Goal: Task Accomplishment & Management: Manage account settings

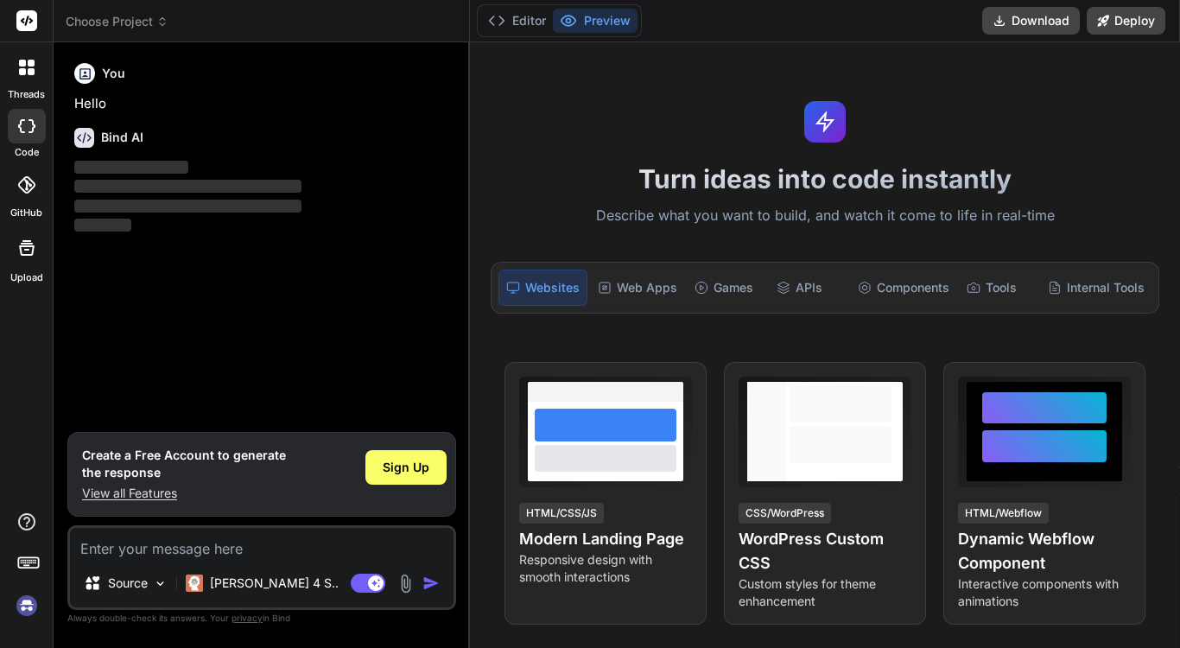
click at [28, 607] on img at bounding box center [26, 605] width 29 height 29
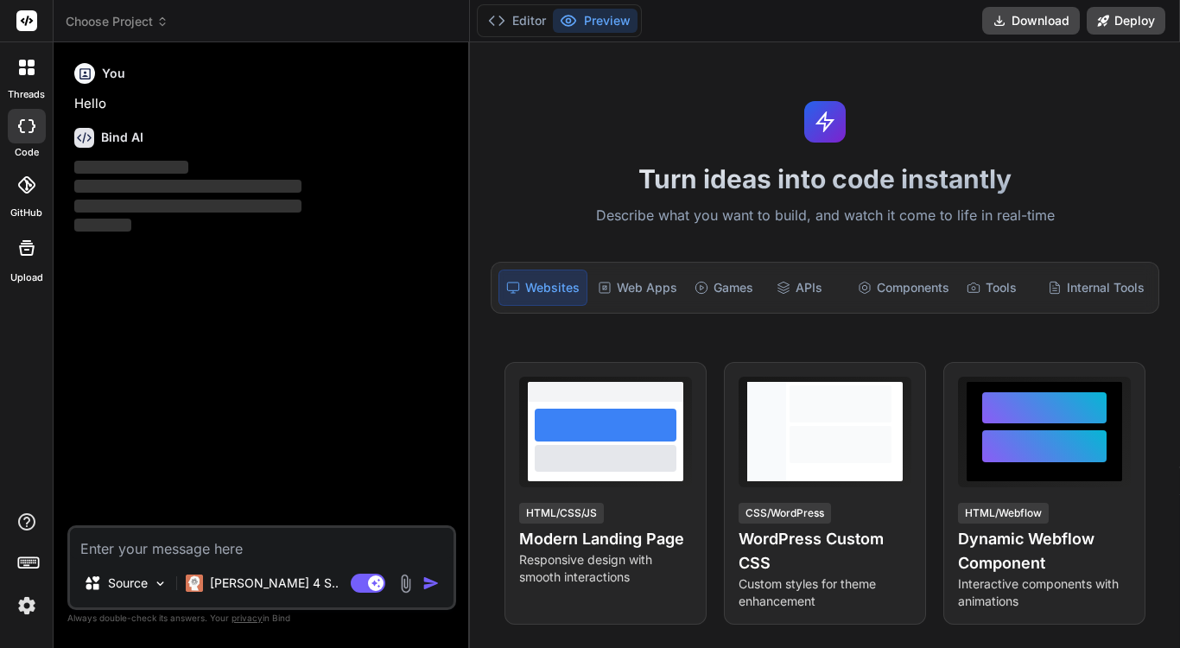
click at [28, 609] on img at bounding box center [26, 605] width 29 height 29
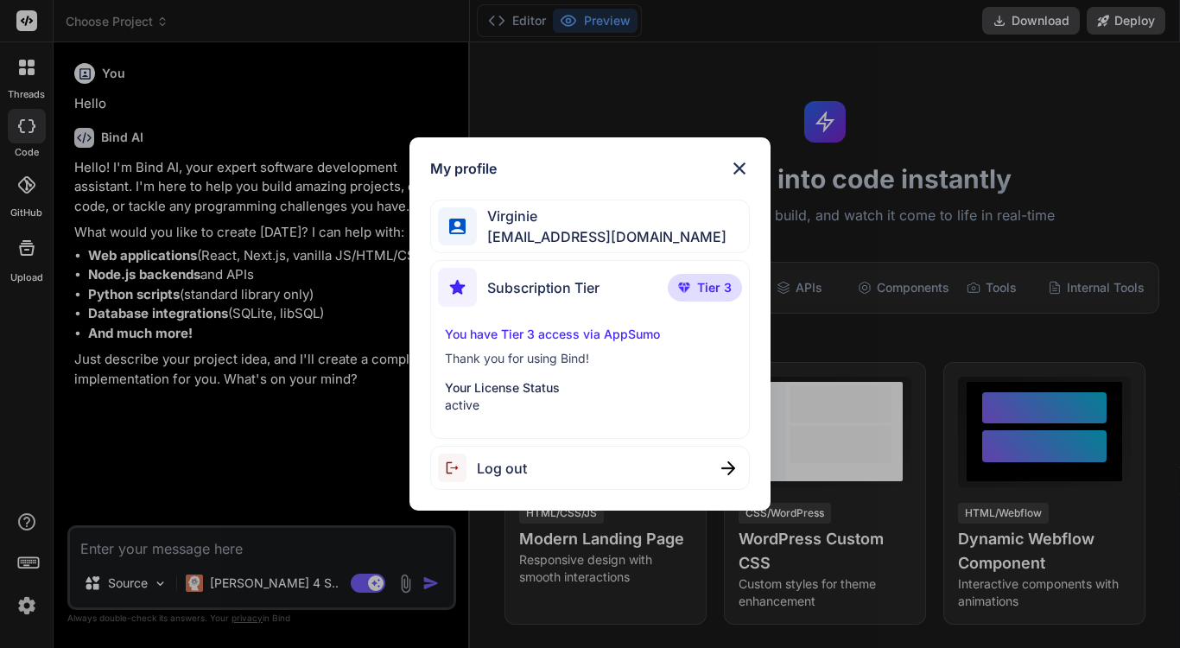
click at [585, 232] on span "v0ctopus80@gmail.com" at bounding box center [602, 236] width 250 height 21
click at [620, 225] on span "Virginie" at bounding box center [602, 216] width 250 height 21
click at [580, 231] on span "v0ctopus80@gmail.com" at bounding box center [602, 236] width 250 height 21
click at [459, 226] on img at bounding box center [457, 226] width 16 height 16
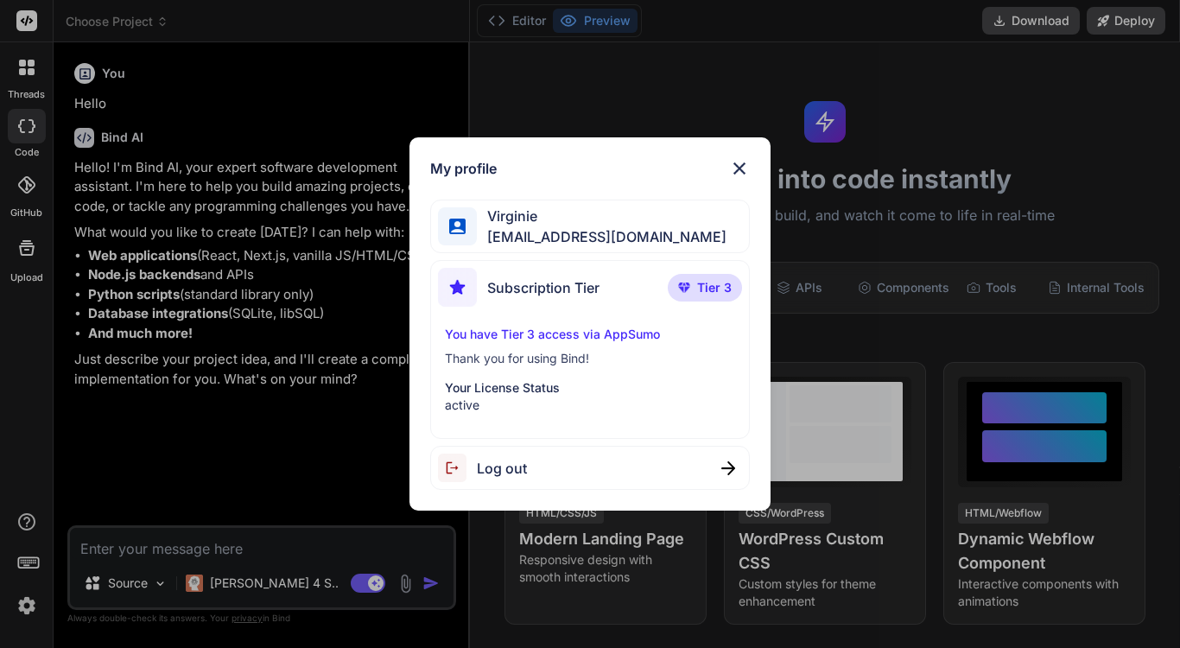
click at [459, 226] on img at bounding box center [457, 226] width 16 height 16
click at [516, 217] on span "Virginie" at bounding box center [602, 216] width 250 height 21
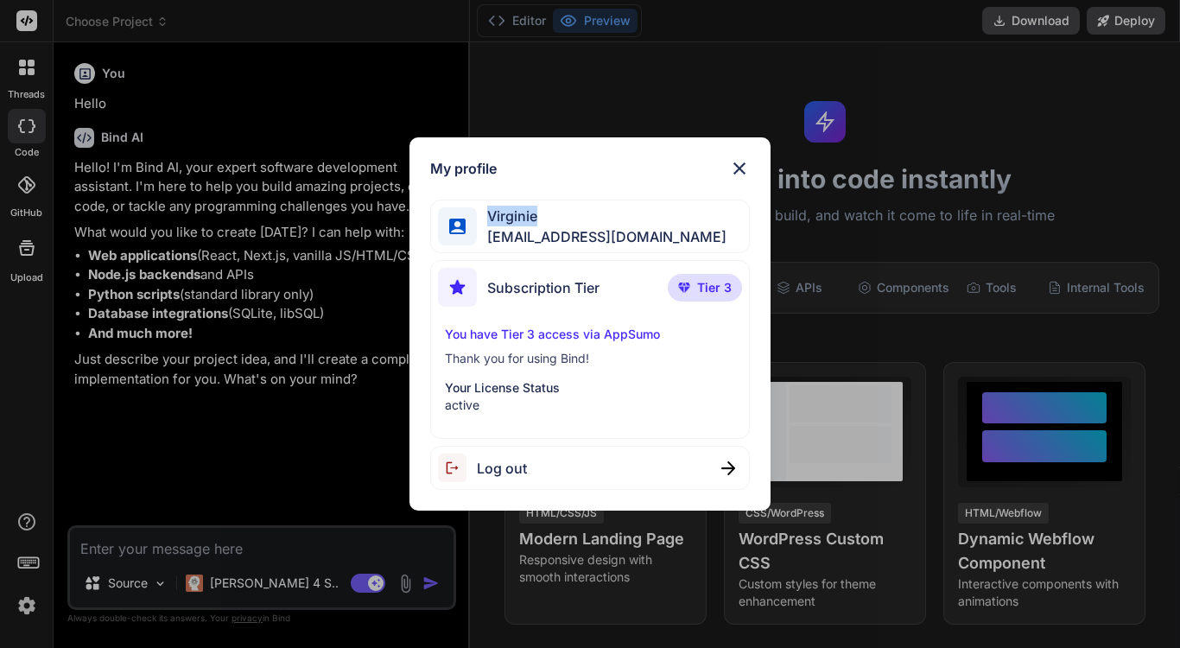
click at [516, 217] on span "Virginie" at bounding box center [602, 216] width 250 height 21
click at [516, 237] on span "v0ctopus80@gmail.com" at bounding box center [602, 236] width 250 height 21
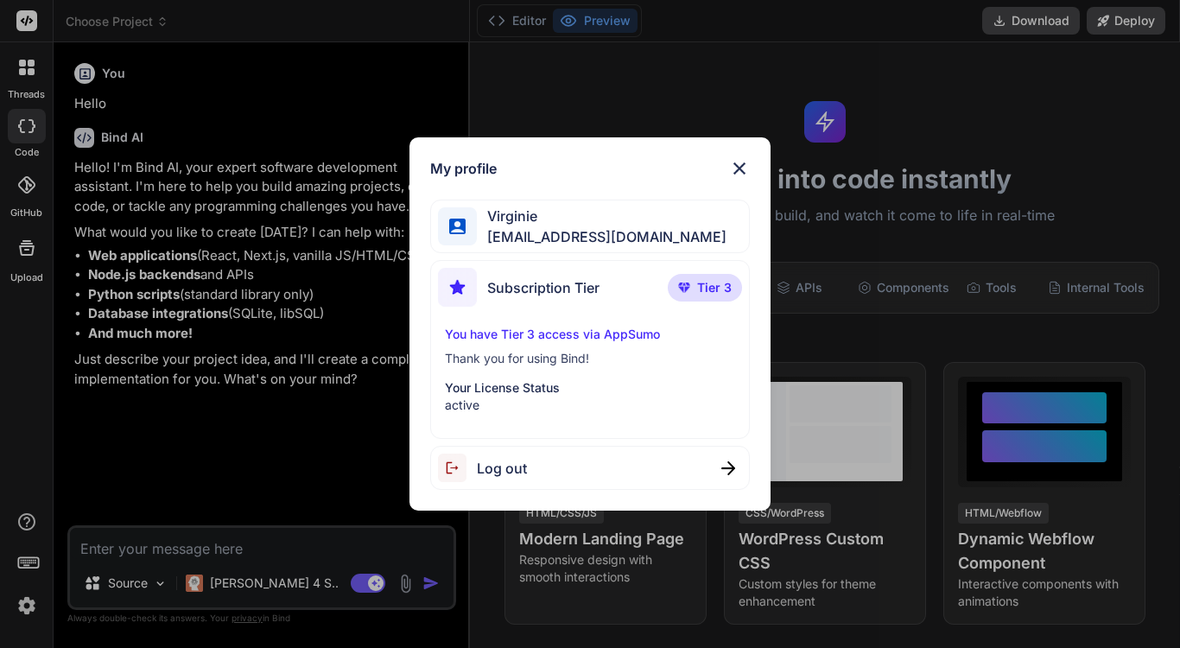
click at [516, 237] on span "v0ctopus80@gmail.com" at bounding box center [602, 236] width 250 height 21
click at [602, 331] on p "You have Tier 3 access via AppSumo" at bounding box center [589, 334] width 289 height 17
click at [522, 392] on p "Your License Status" at bounding box center [589, 387] width 289 height 17
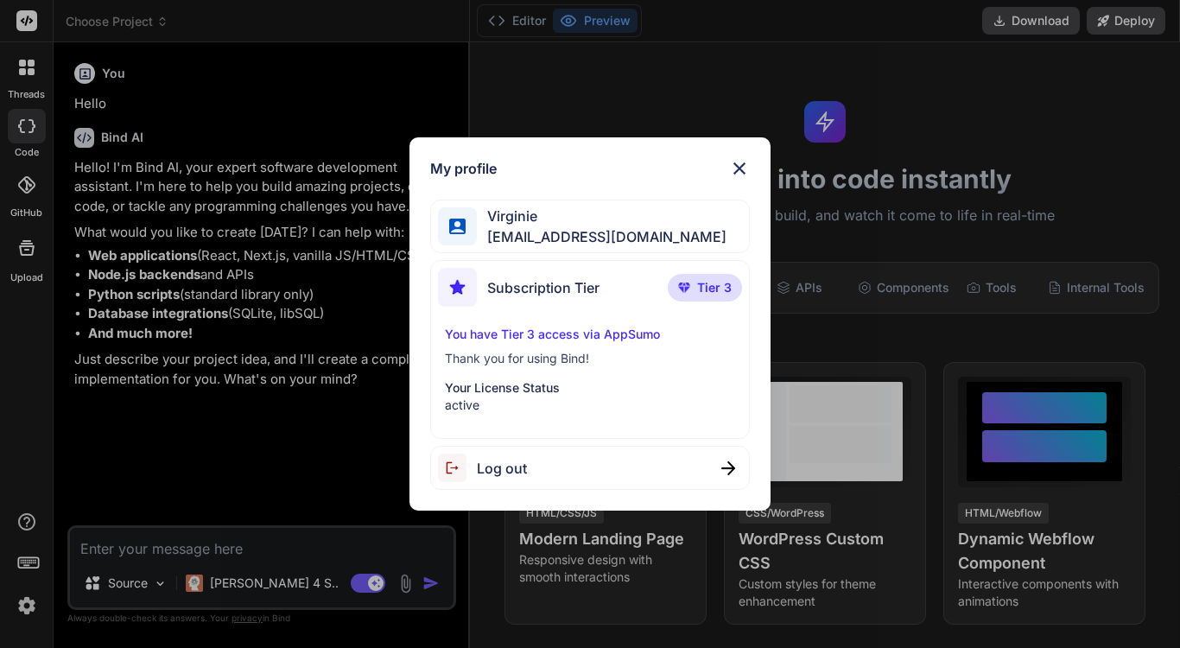
click at [563, 230] on span "v0ctopus80@gmail.com" at bounding box center [602, 236] width 250 height 21
click at [737, 170] on img at bounding box center [739, 168] width 21 height 21
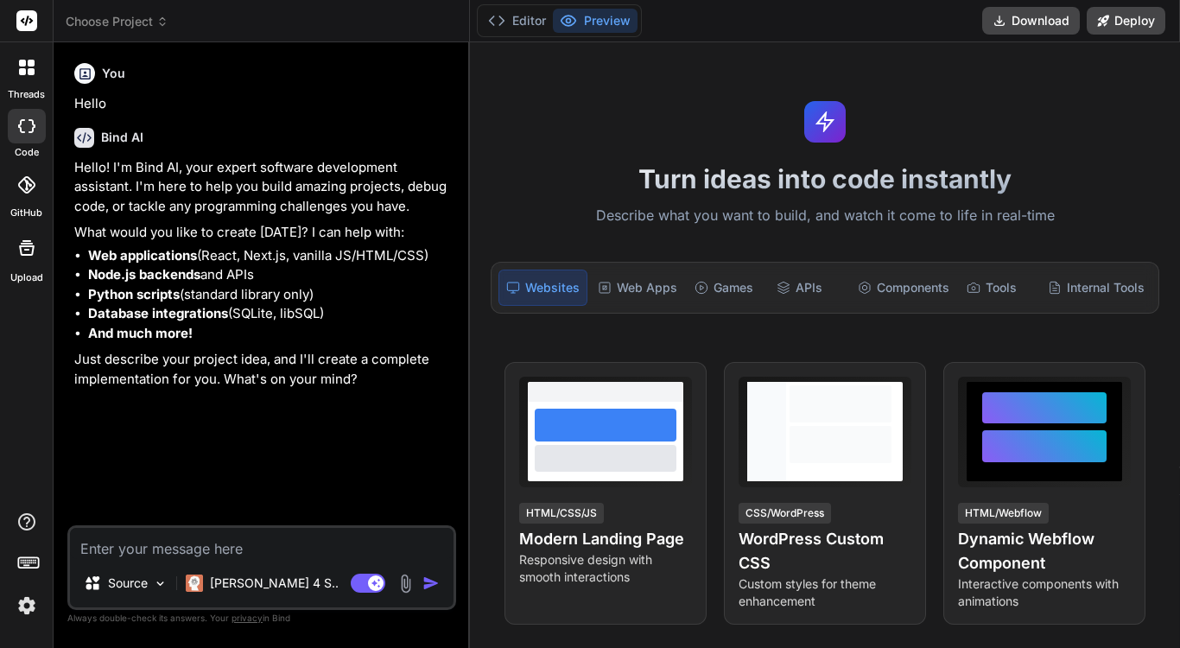
click at [27, 607] on img at bounding box center [26, 605] width 29 height 29
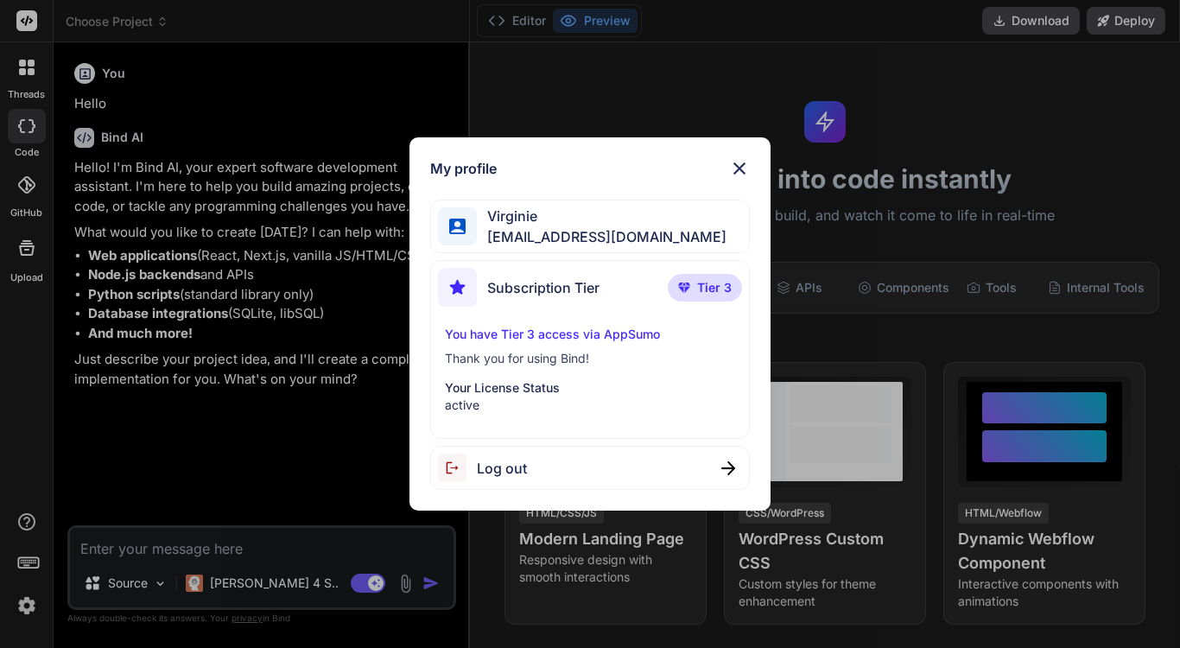
click at [537, 224] on span "Virginie" at bounding box center [602, 216] width 250 height 21
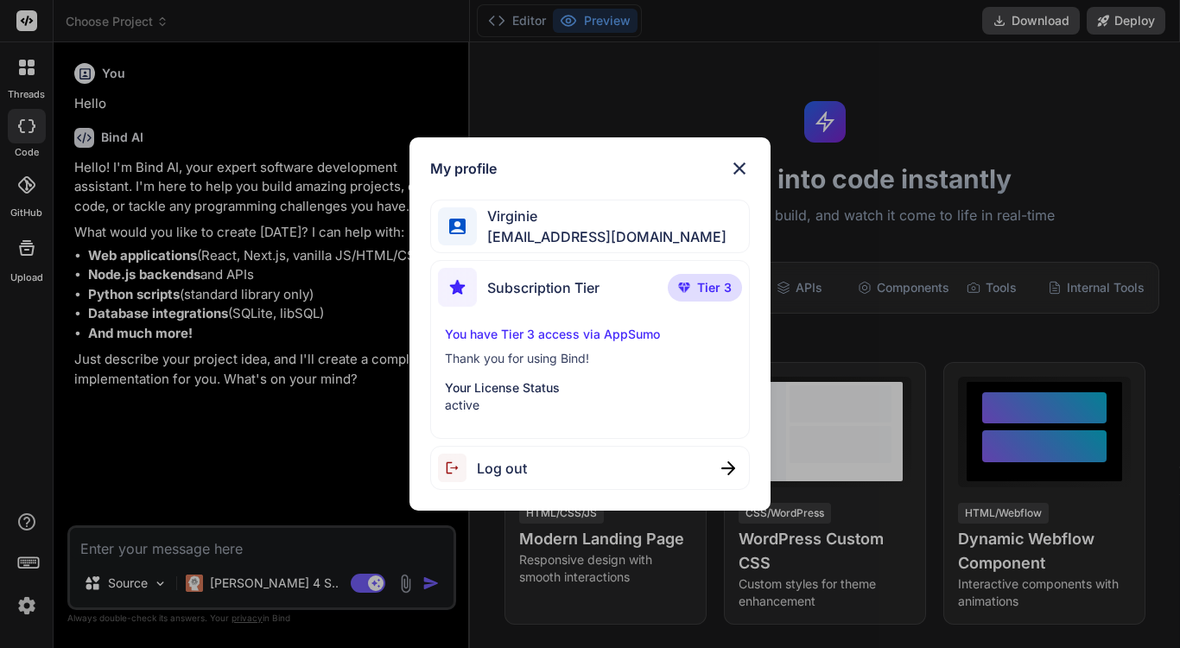
click at [737, 165] on img at bounding box center [739, 168] width 21 height 21
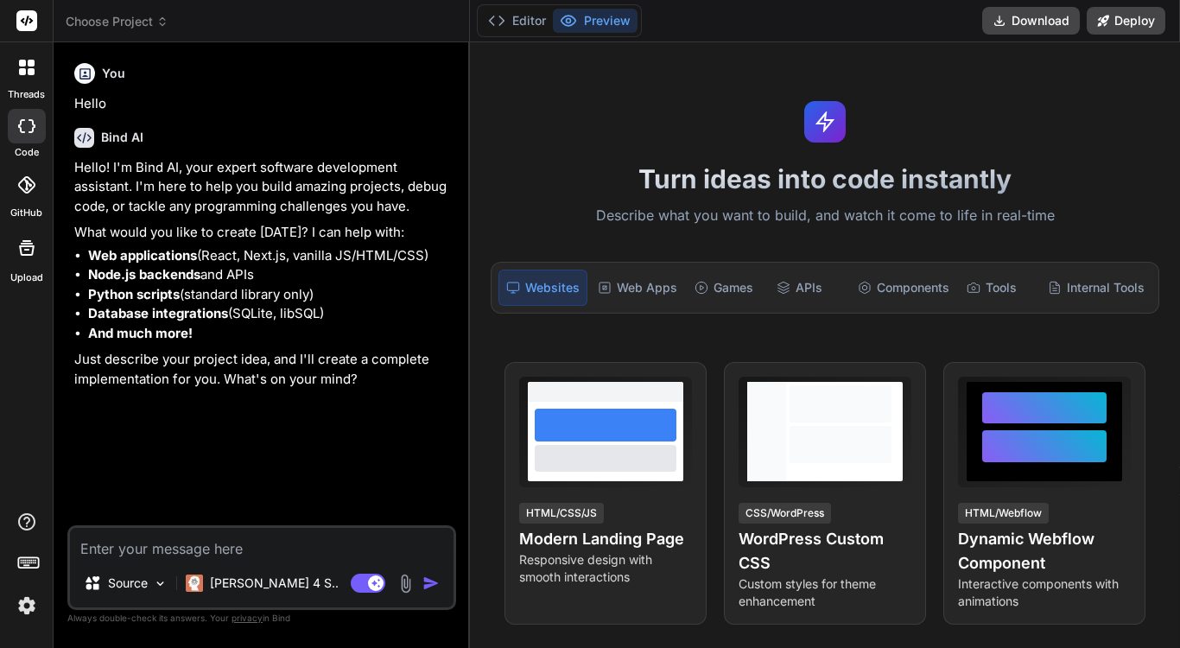
click at [26, 605] on img at bounding box center [26, 605] width 29 height 29
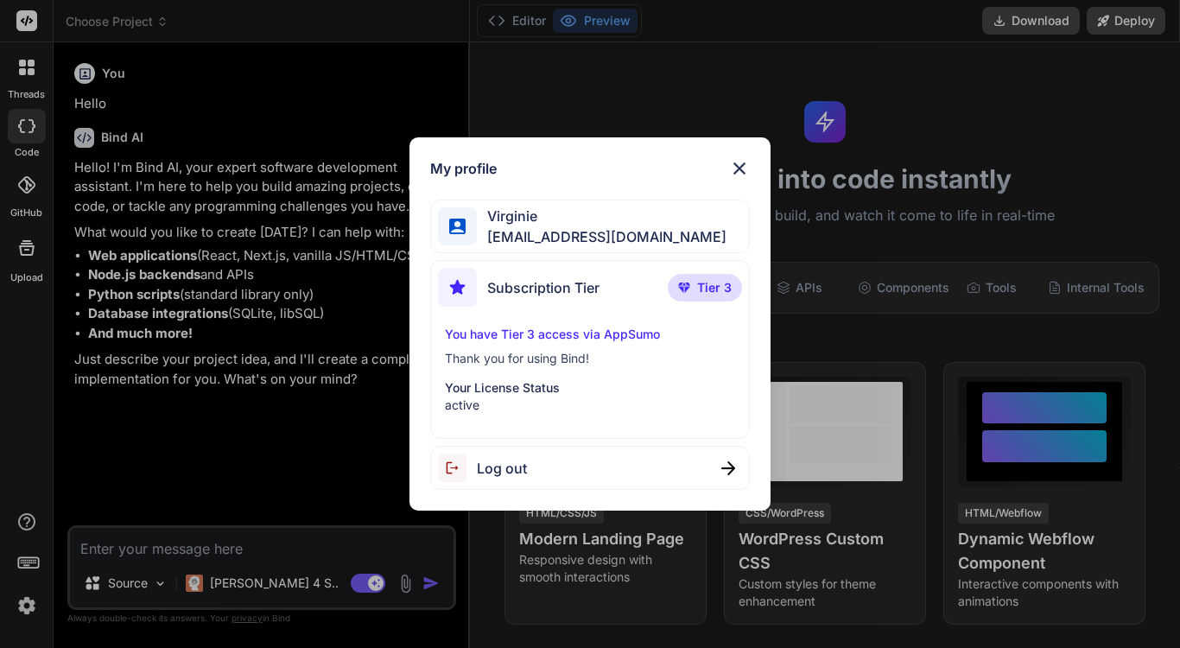
click at [525, 465] on span "Log out" at bounding box center [502, 468] width 50 height 21
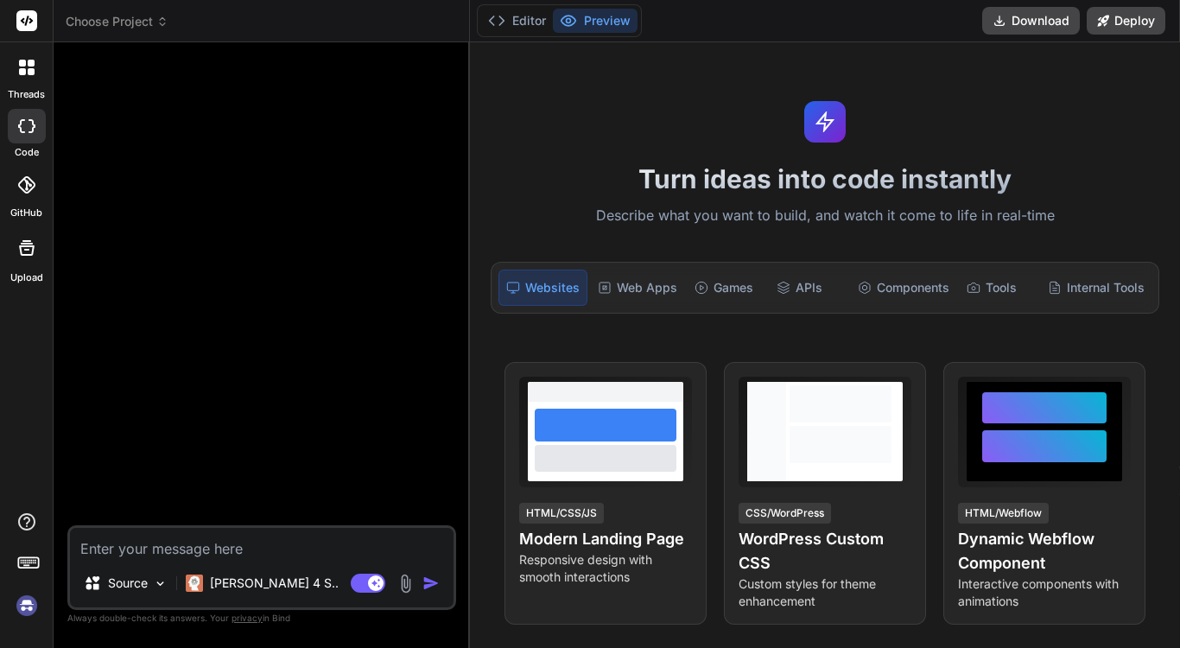
click at [143, 494] on div at bounding box center [263, 290] width 385 height 469
click at [29, 604] on img at bounding box center [26, 605] width 29 height 29
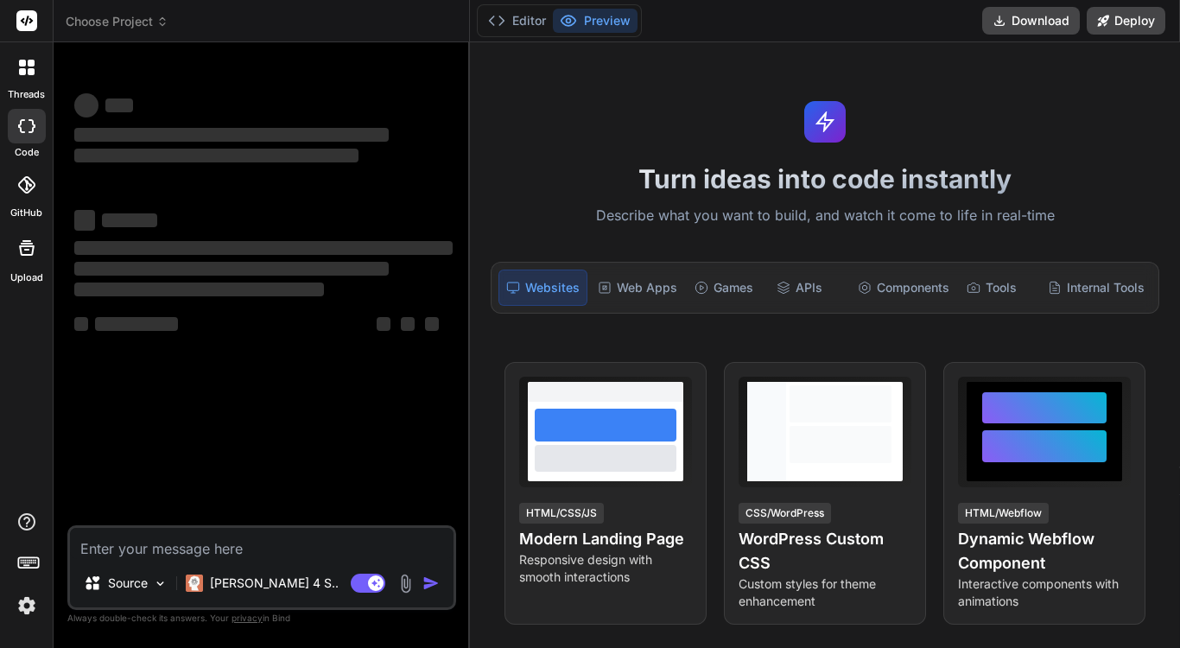
type textarea "x"
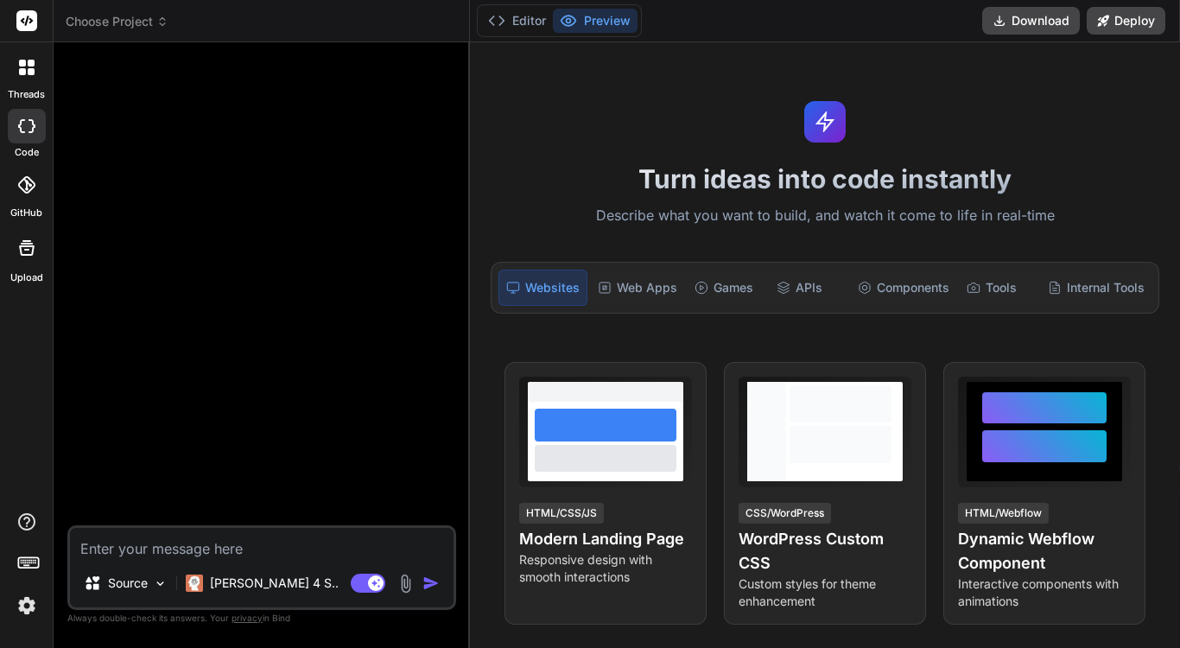
click at [22, 607] on img at bounding box center [26, 605] width 29 height 29
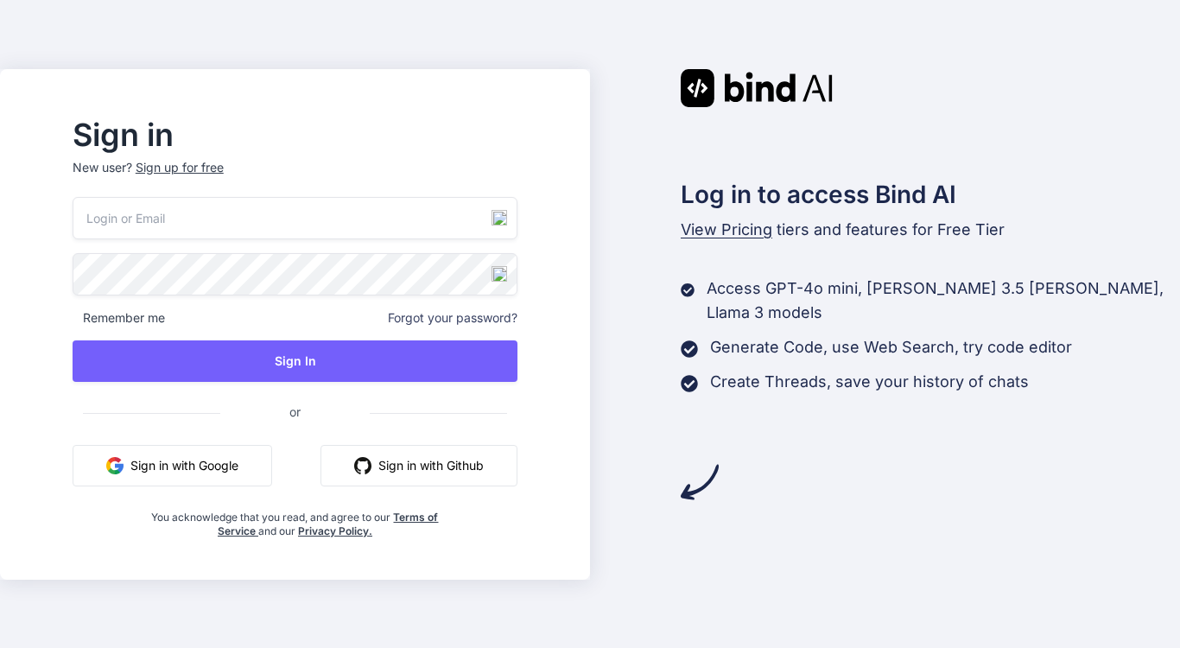
click at [206, 462] on button "Sign in with Google" at bounding box center [172, 465] width 199 height 41
click at [241, 448] on button "Sign in with Google" at bounding box center [172, 465] width 199 height 41
click at [258, 230] on input "email" at bounding box center [295, 218] width 445 height 42
click at [624, 398] on div "Log in to access Bind AI View Pricing tiers and features for Free Tier Access G…" at bounding box center [885, 285] width 590 height 432
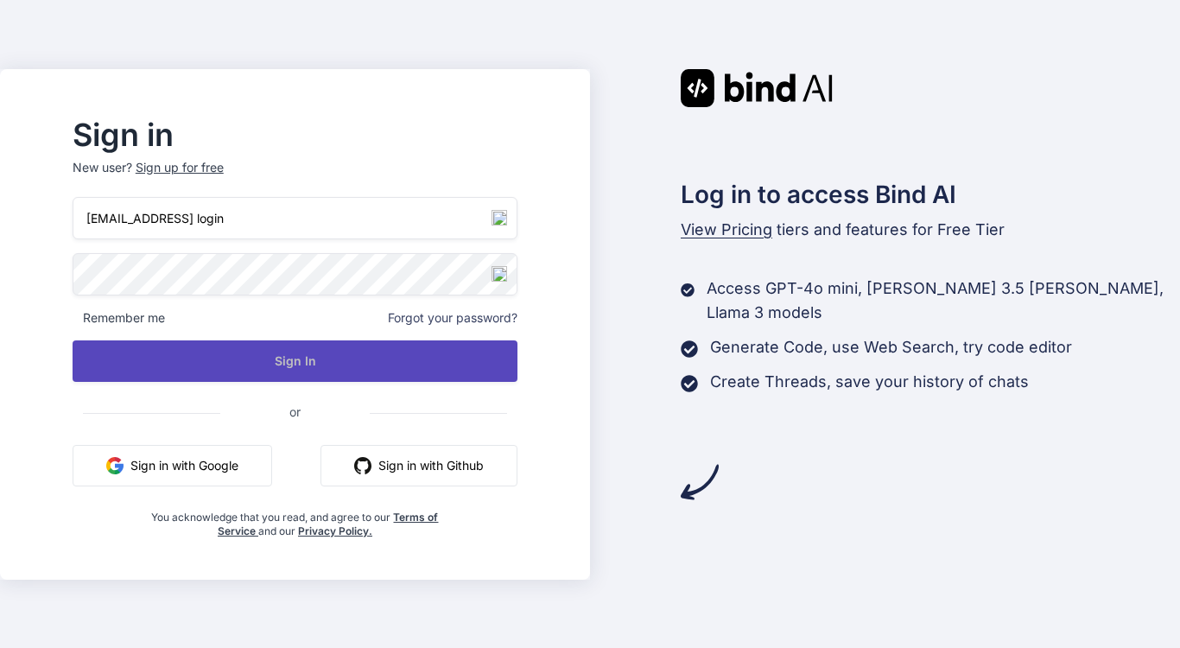
click at [514, 370] on button "Sign In" at bounding box center [295, 360] width 445 height 41
click at [320, 358] on button "Sign In" at bounding box center [295, 360] width 445 height 41
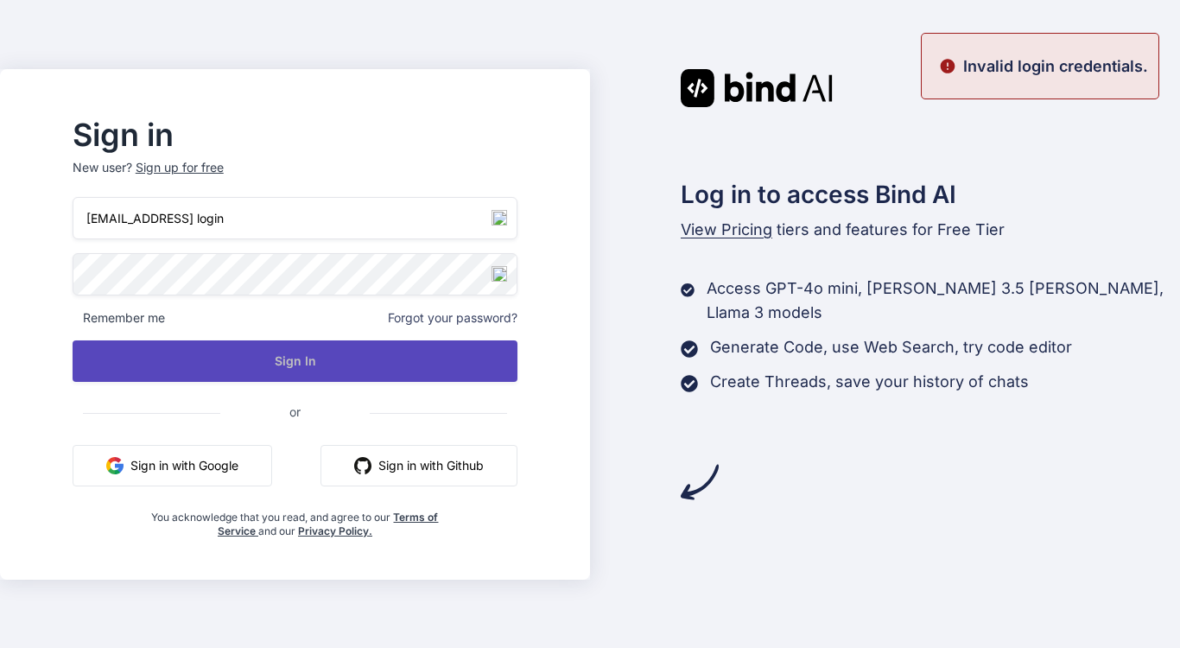
click at [279, 368] on button "Sign In" at bounding box center [295, 360] width 445 height 41
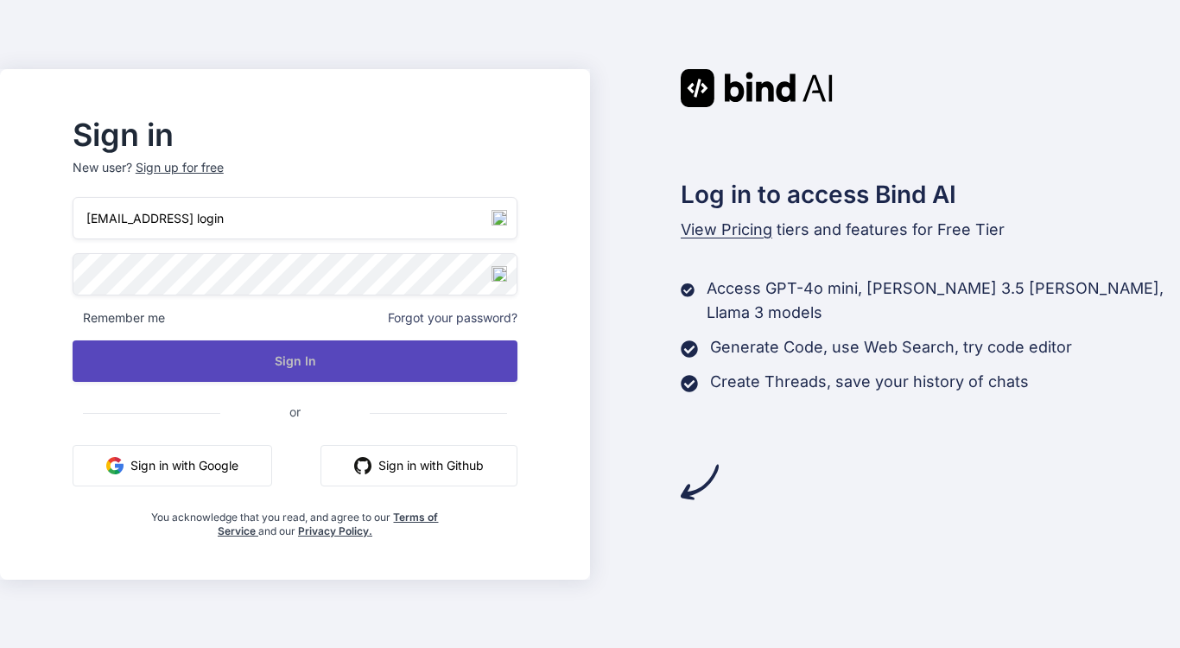
click at [279, 368] on button "Sign In" at bounding box center [295, 360] width 445 height 41
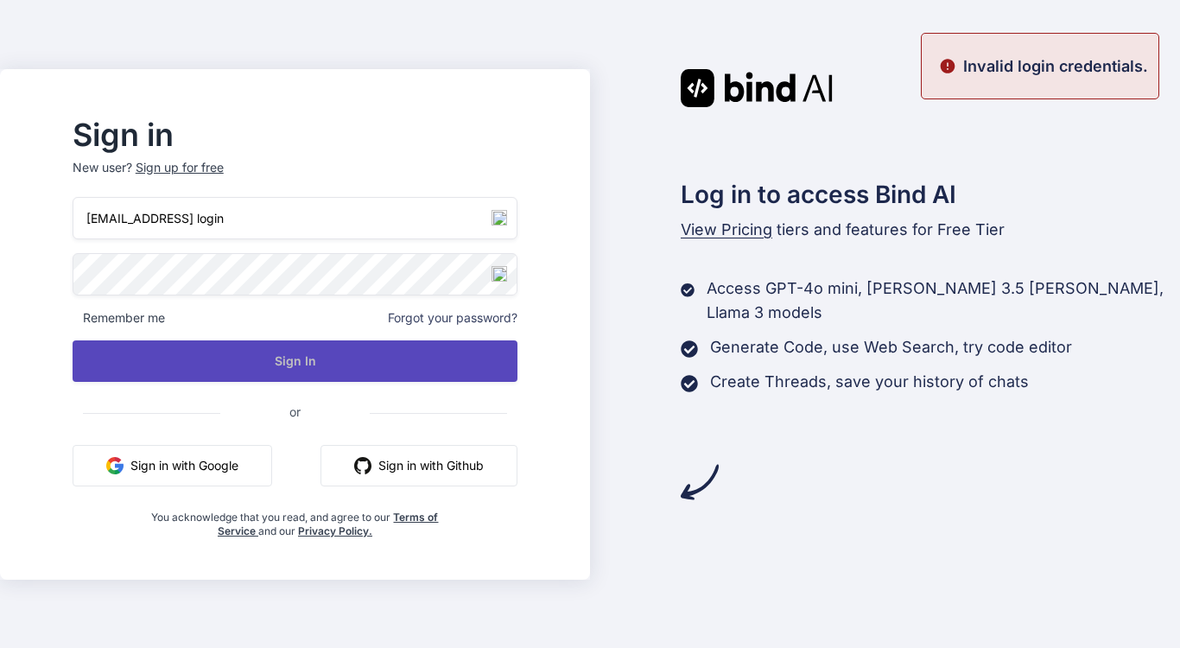
click at [279, 368] on button "Sign In" at bounding box center [295, 360] width 445 height 41
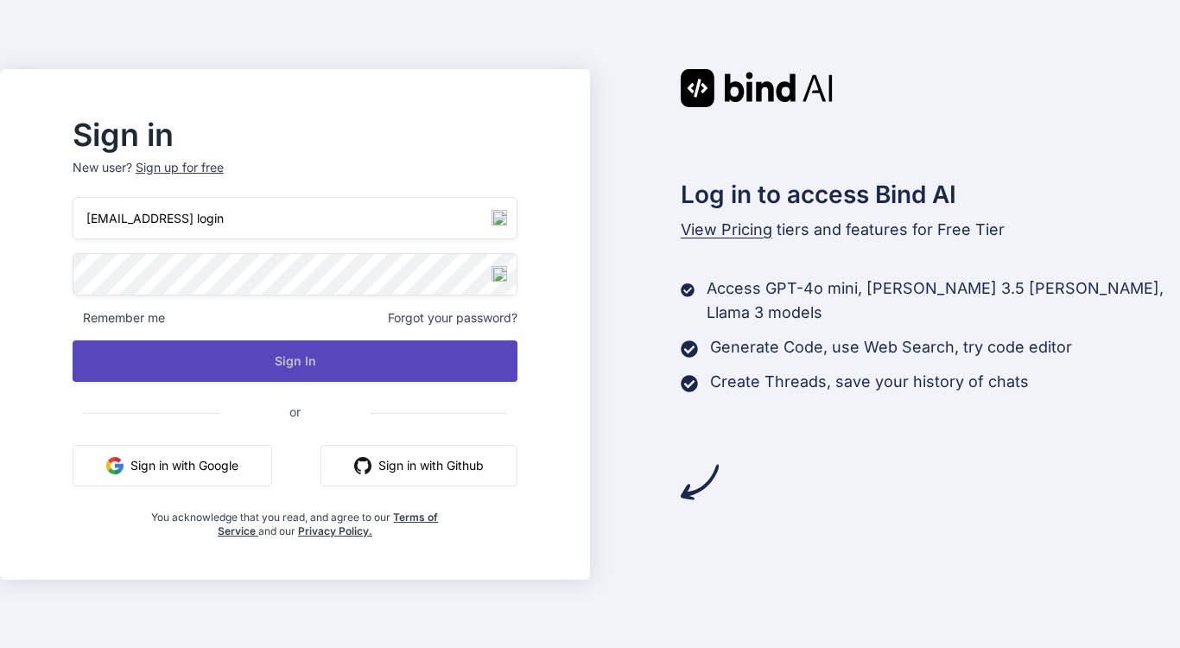
click at [279, 368] on button "Sign In" at bounding box center [295, 360] width 445 height 41
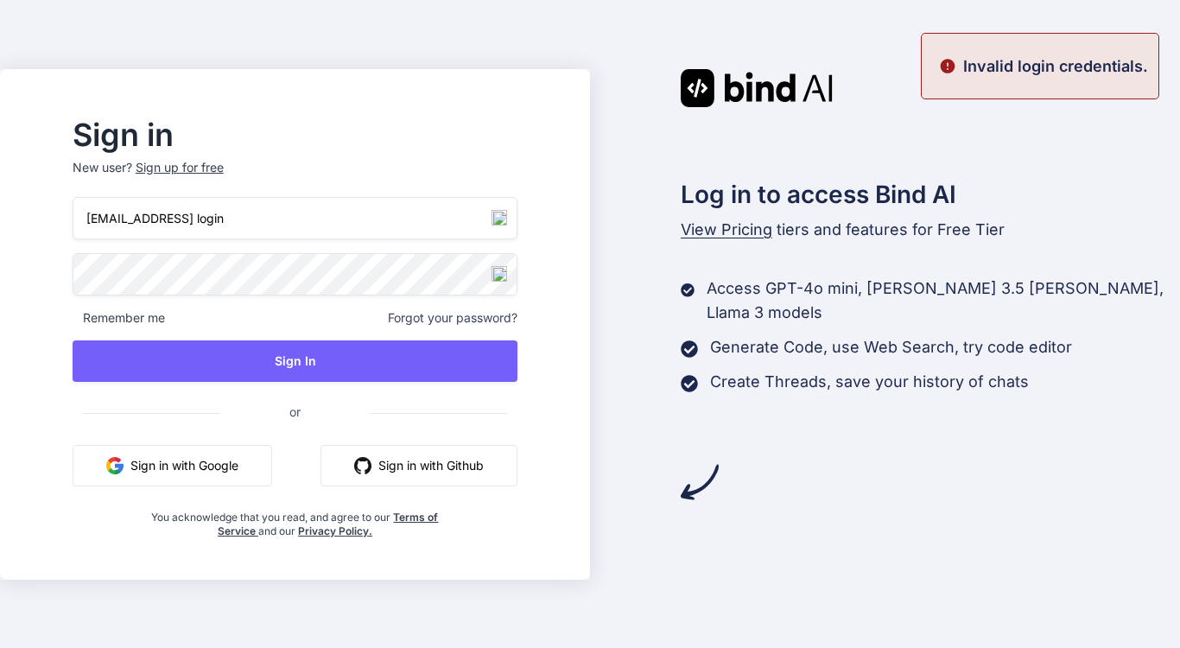
click at [236, 228] on input "v0ctopus80@gmail login" at bounding box center [295, 218] width 445 height 42
drag, startPoint x: 229, startPoint y: 220, endPoint x: 335, endPoint y: 204, distance: 107.5
click at [335, 204] on input "v0ctopus80@gmail login" at bounding box center [295, 218] width 445 height 42
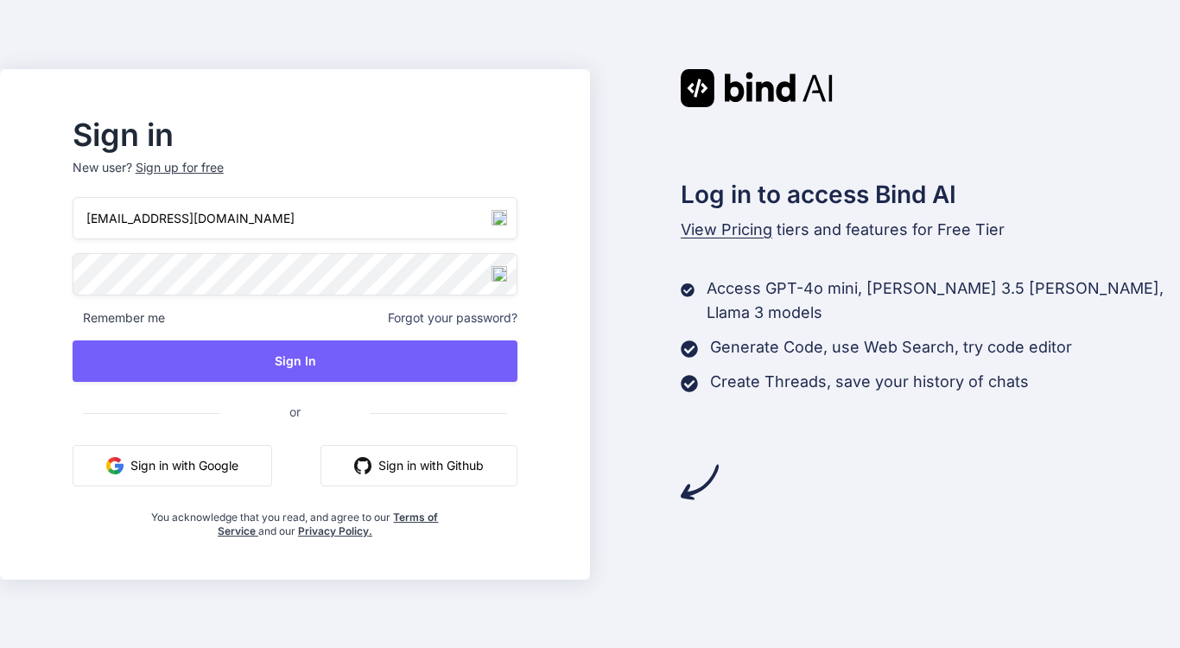
type input "v0ctopus80@gmail.com"
click at [636, 342] on div "Log in to access Bind AI View Pricing tiers and features for Free Tier Access G…" at bounding box center [885, 285] width 590 height 432
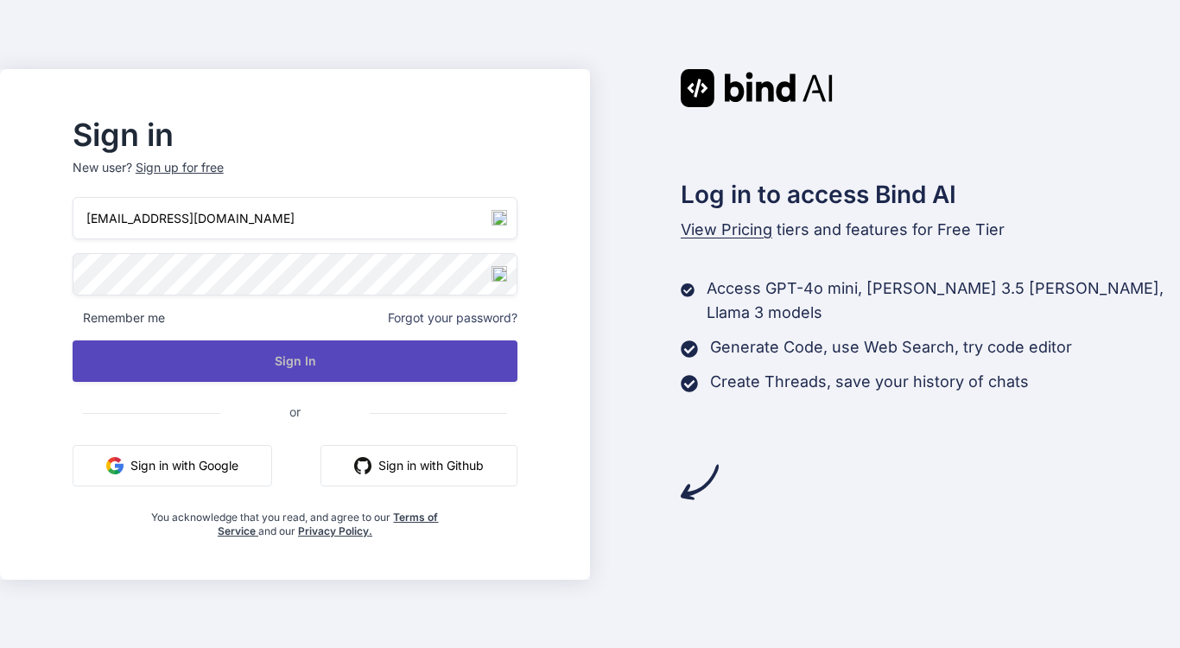
click at [304, 352] on button "Sign In" at bounding box center [295, 360] width 445 height 41
